Goal: Task Accomplishment & Management: Use online tool/utility

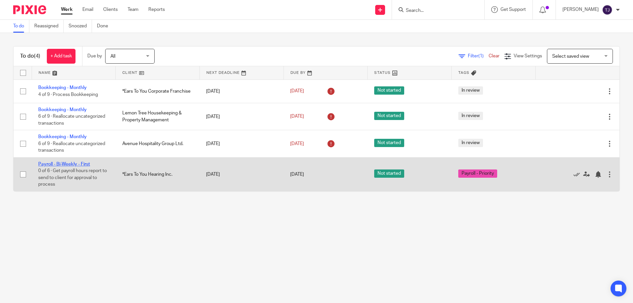
click at [65, 164] on link "Payroll - Bi-Weekly - First" at bounding box center [64, 164] width 52 height 5
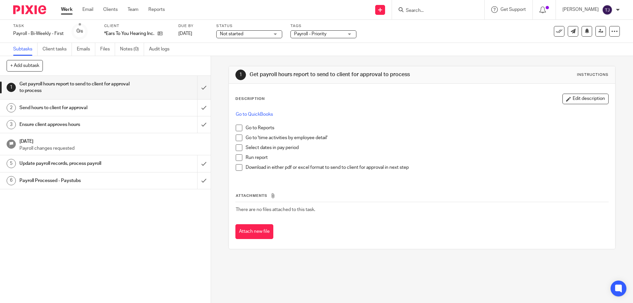
click at [130, 82] on div "Get payroll hours report to send to client for approval to process" at bounding box center [104, 87] width 171 height 17
click at [199, 88] on input "submit" at bounding box center [105, 87] width 211 height 23
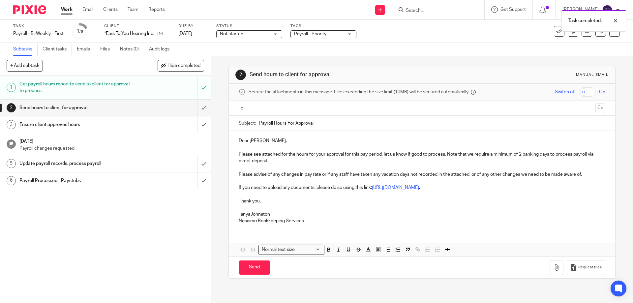
click at [265, 108] on input "text" at bounding box center [422, 109] width 342 height 8
click at [554, 270] on icon "button" at bounding box center [557, 269] width 7 height 7
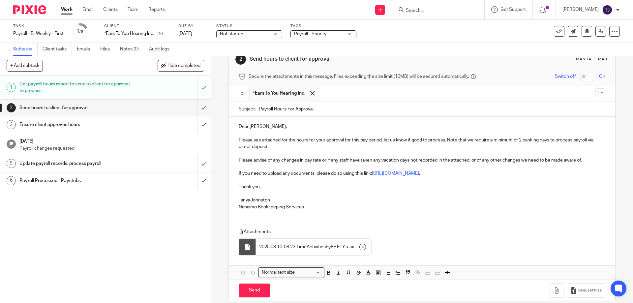
scroll to position [24, 0]
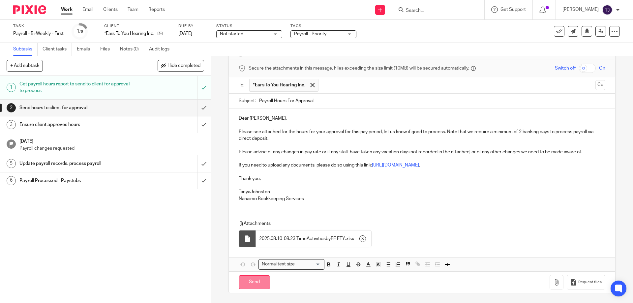
click at [253, 284] on input "Send" at bounding box center [254, 282] width 31 height 14
type input "Sent"
